Goal: Communication & Community: Ask a question

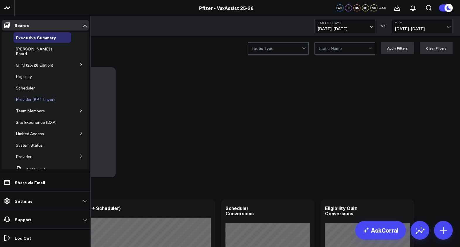
click at [35, 96] on span "Provider (RPT Layer)" at bounding box center [35, 99] width 39 height 6
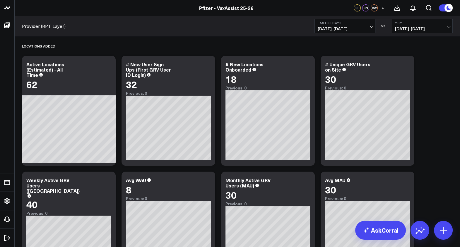
scroll to position [36, 0]
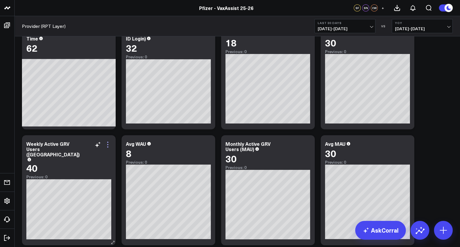
click at [108, 145] on icon at bounding box center [107, 144] width 7 height 7
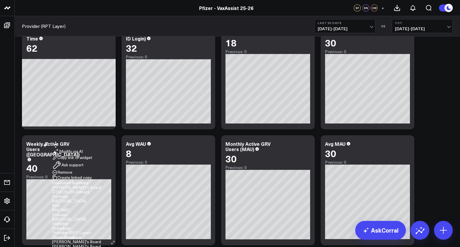
click at [91, 160] on li "Ask support" at bounding box center [81, 164] width 59 height 9
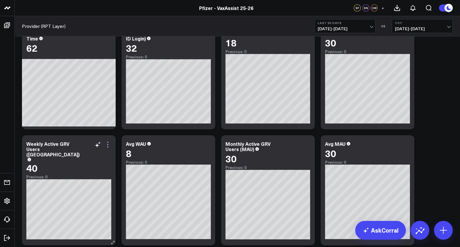
click at [110, 145] on icon at bounding box center [107, 144] width 7 height 7
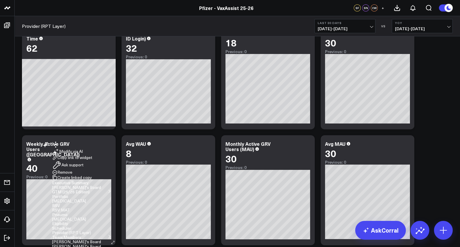
click at [81, 170] on button "Ask support" at bounding box center [67, 164] width 31 height 9
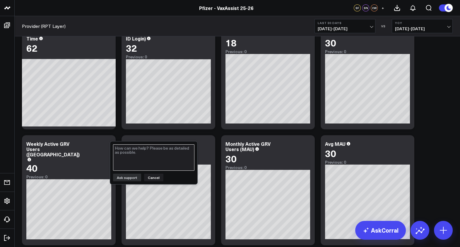
click at [173, 155] on textarea at bounding box center [153, 157] width 81 height 26
type textarea "How is the weekly active GRV user different than the weekly active user?"
click at [125, 178] on button "Ask support" at bounding box center [127, 177] width 28 height 8
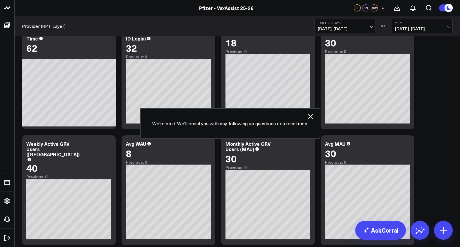
click at [311, 115] on icon "button" at bounding box center [310, 116] width 5 height 5
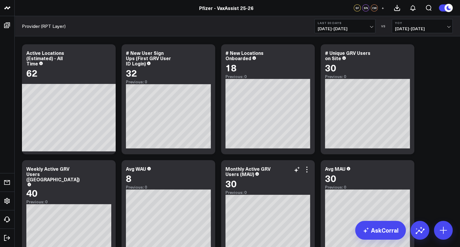
scroll to position [0, 0]
